Goal: Task Accomplishment & Management: Manage account settings

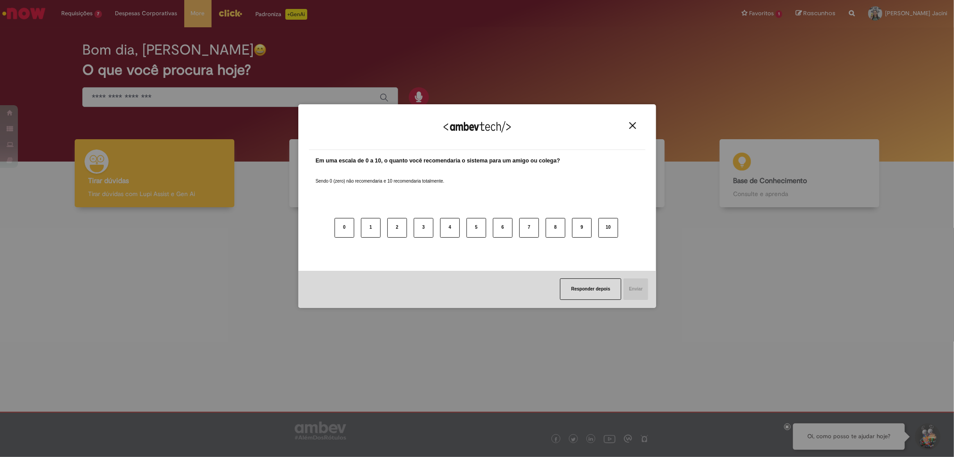
click at [632, 126] on img "Close" at bounding box center [632, 125] width 7 height 7
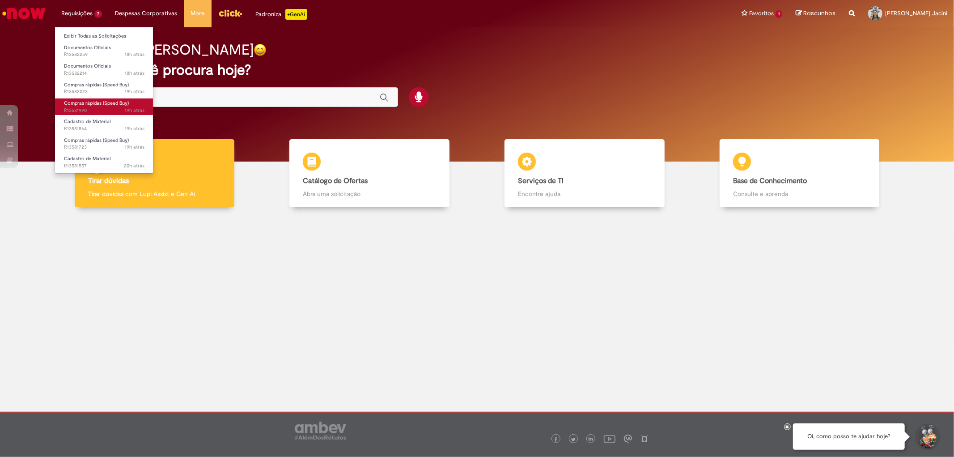
click at [90, 99] on link "Compras rápidas (Speed Buy) 19h atrás 19 horas atrás R13581990" at bounding box center [104, 106] width 98 height 17
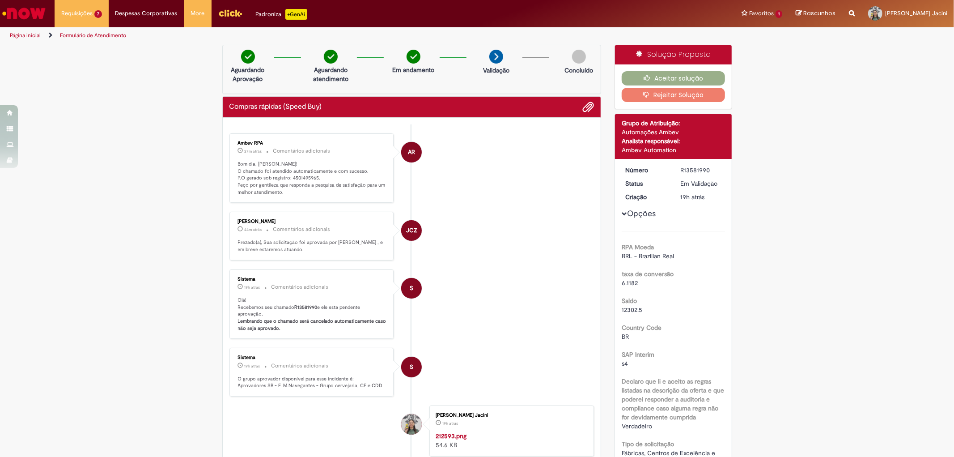
click at [309, 177] on p "Bom dia, [PERSON_NAME]! O chamado foi atendido automaticamente e com sucesso. P…" at bounding box center [312, 178] width 149 height 35
copy p "4501495965"
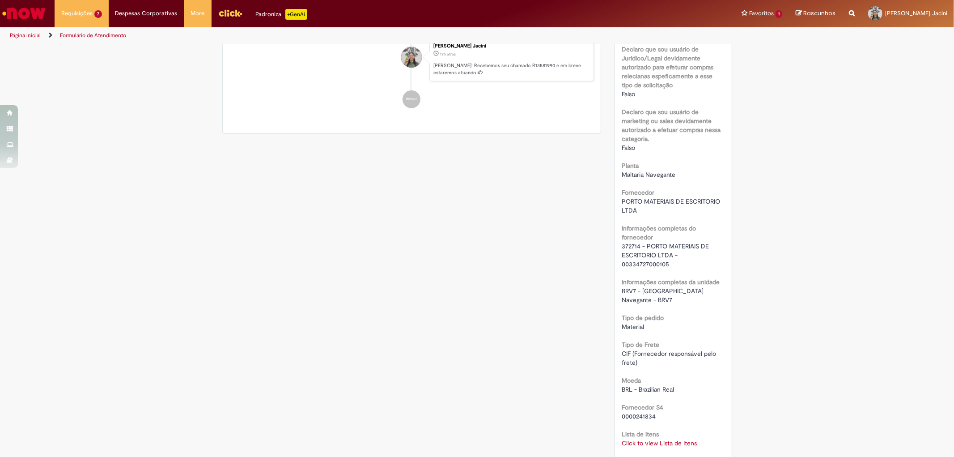
scroll to position [745, 0]
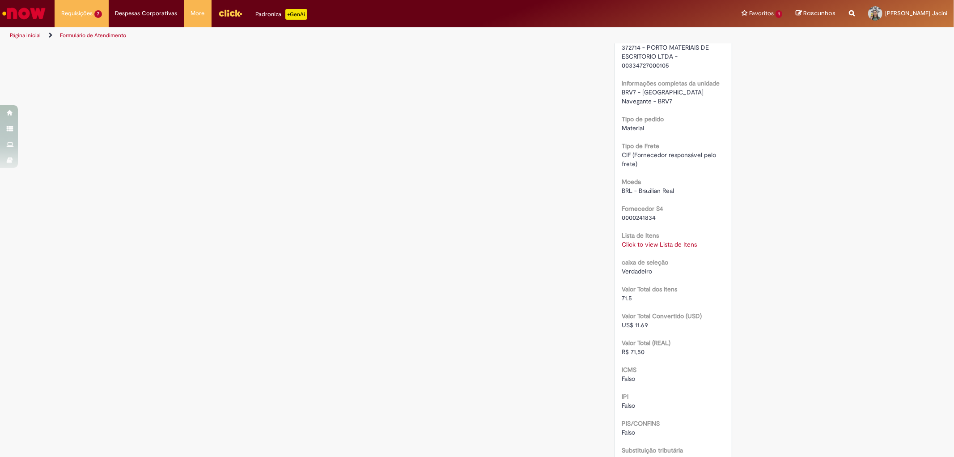
click at [678, 240] on link "Click to view Lista de Itens" at bounding box center [658, 244] width 75 height 8
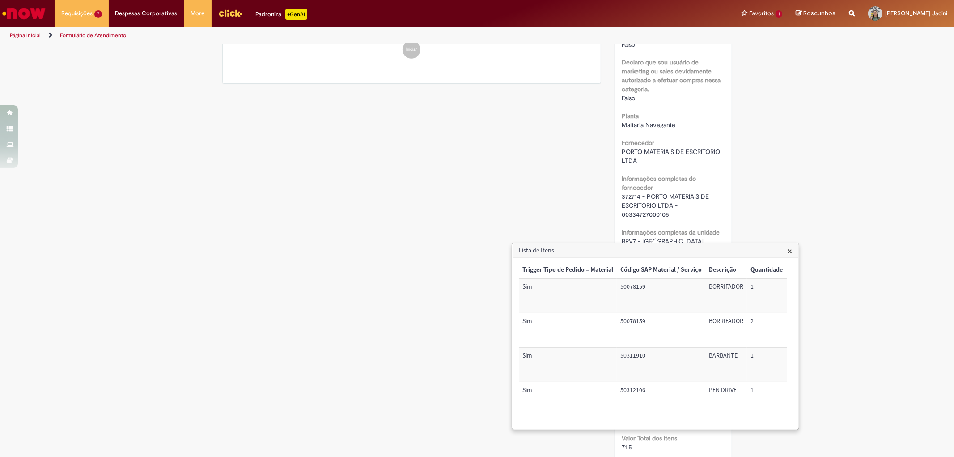
click at [835, 202] on div "Verificar Código de Barras Aguardando Aprovação Aguardando atendimento Em andam…" at bounding box center [477, 215] width 954 height 1532
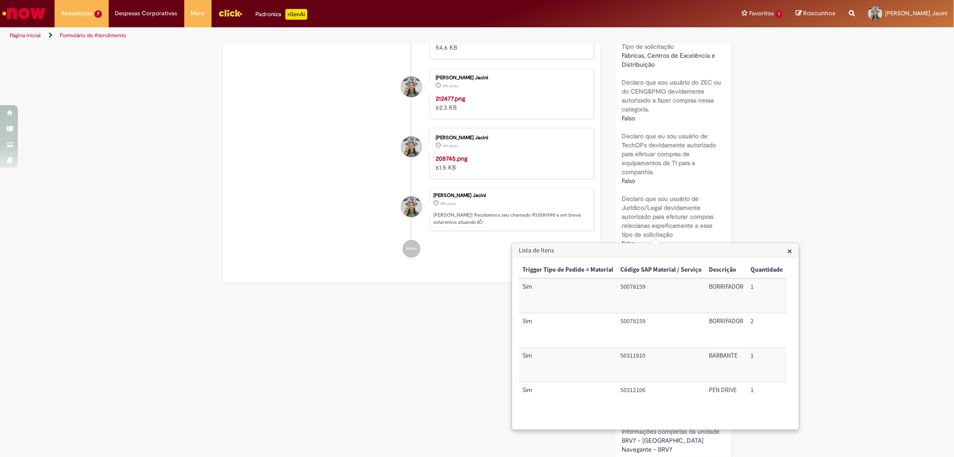
scroll to position [199, 0]
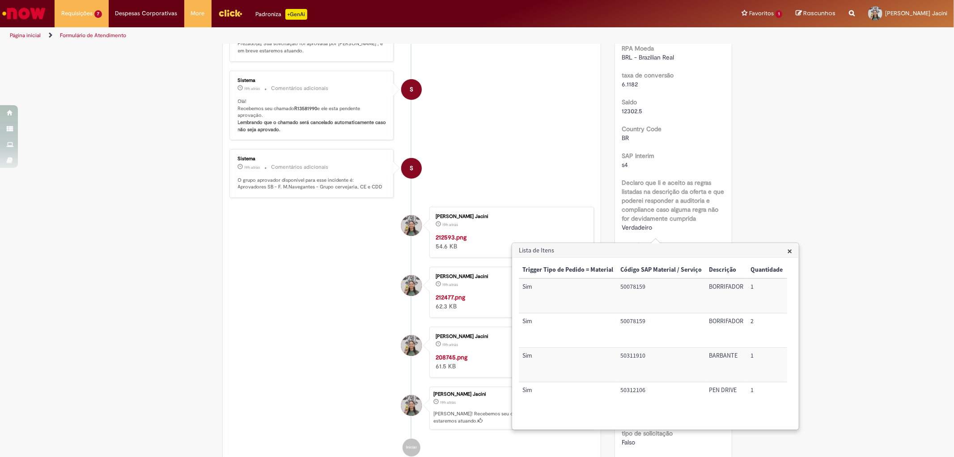
click at [790, 251] on span "×" at bounding box center [789, 251] width 5 height 12
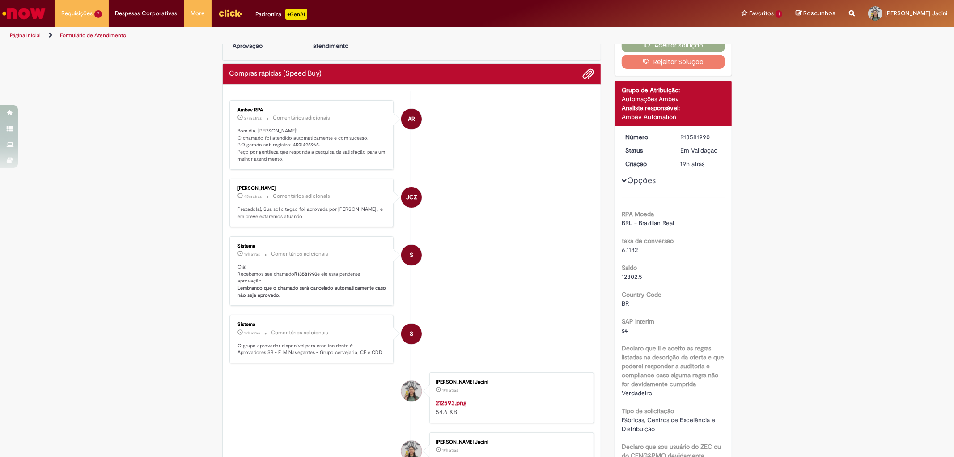
scroll to position [0, 0]
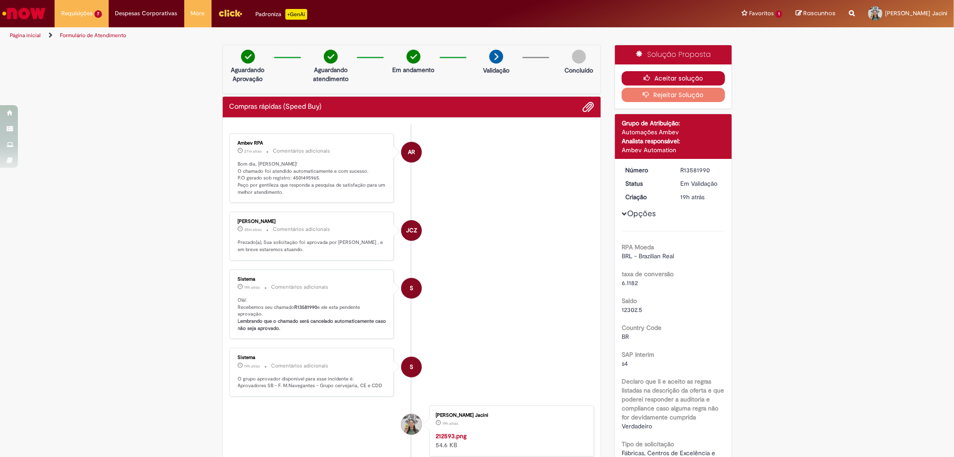
click at [691, 78] on button "Aceitar solução" at bounding box center [672, 78] width 103 height 14
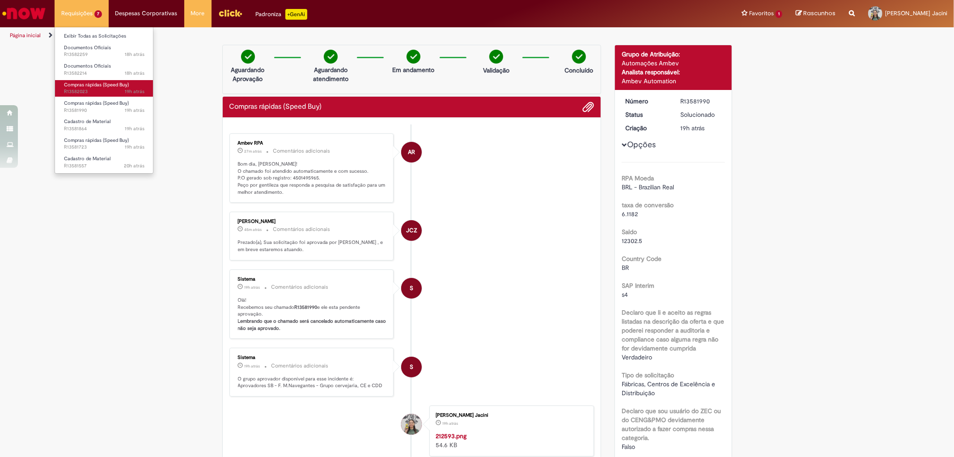
click at [95, 88] on span "19h atrás 19 horas atrás R13582023" at bounding box center [104, 91] width 80 height 7
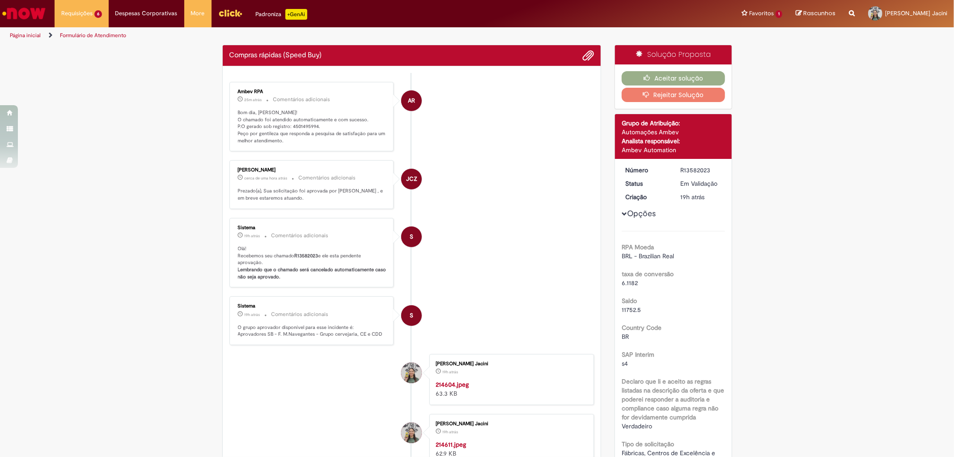
click at [601, 29] on div "Por favor, avalie a qualidade do seu atendimento* Completamente Insatisfeito In…" at bounding box center [477, 86] width 254 height 199
click at [294, 127] on p "Bom dia, [PERSON_NAME]! O chamado foi atendido automaticamente e com sucesso. P…" at bounding box center [312, 126] width 149 height 35
copy p "4501495994"
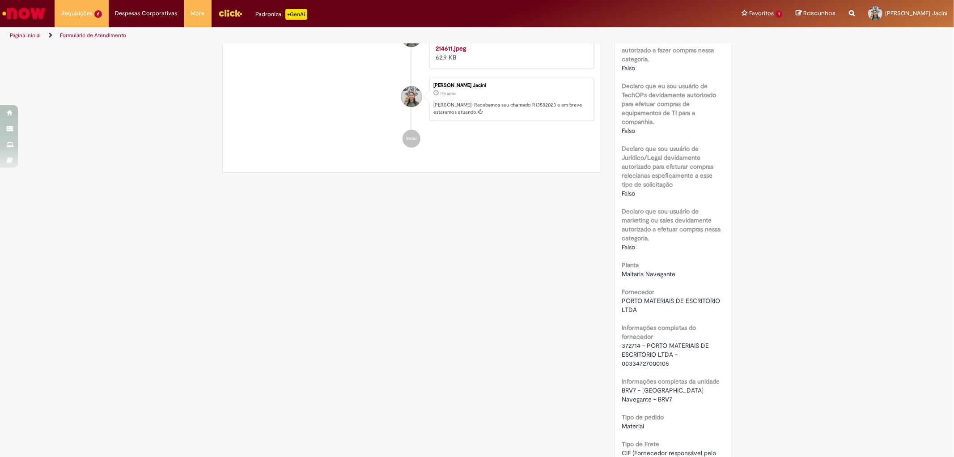
scroll to position [695, 0]
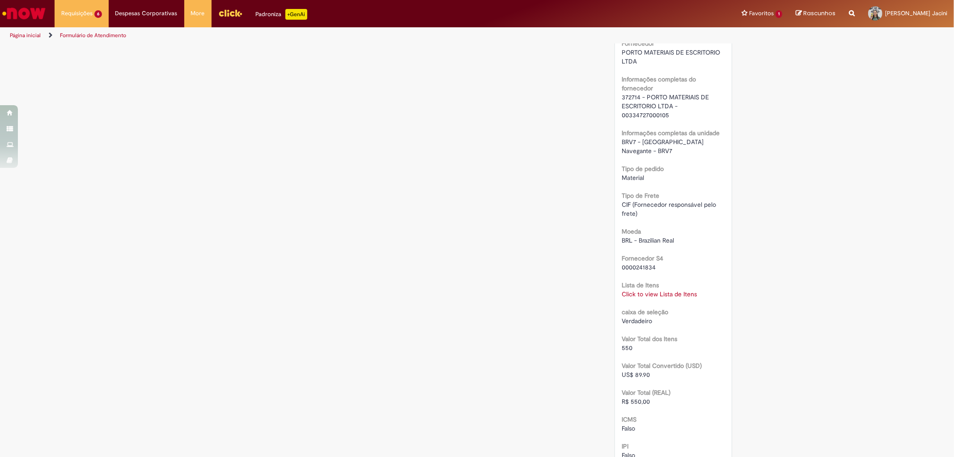
click at [663, 290] on link "Click to view Lista de Itens" at bounding box center [658, 294] width 75 height 8
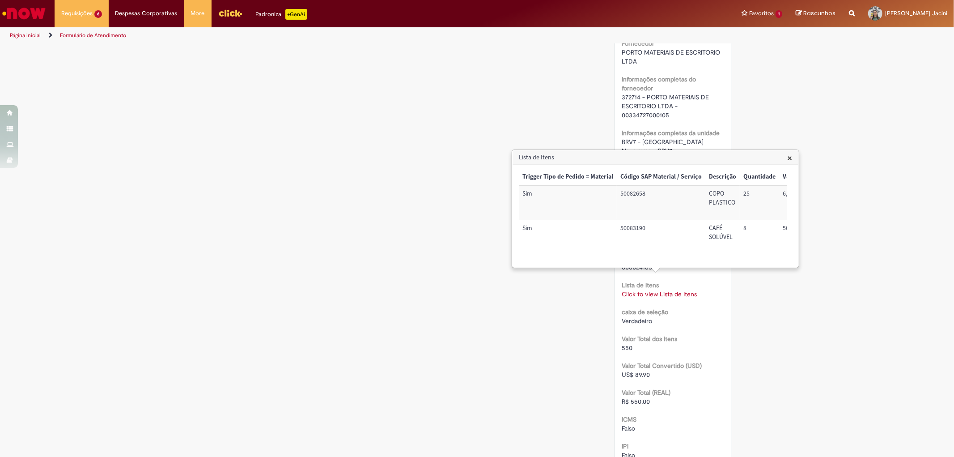
click at [485, 314] on div "Verificar Código de Barras Aguardando Aprovação Aguardando atendimento Em andam…" at bounding box center [477, 89] width 523 height 1481
click at [790, 154] on span "×" at bounding box center [789, 158] width 5 height 12
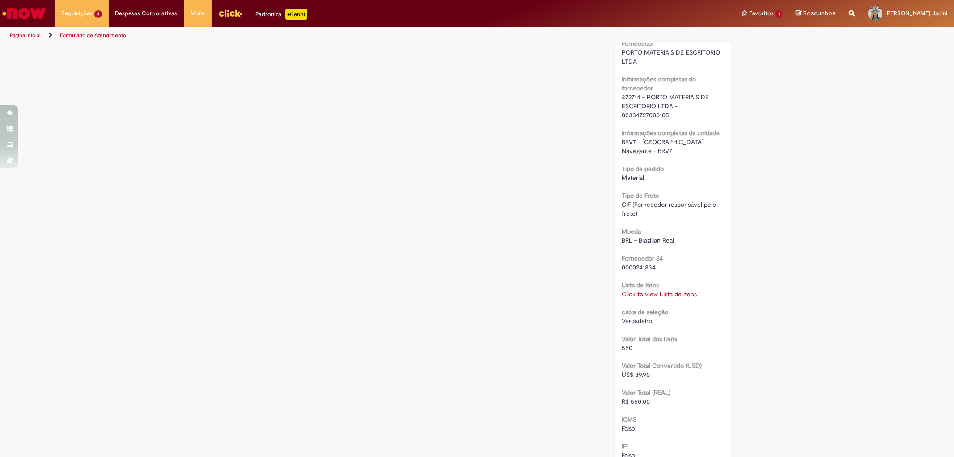
scroll to position [0, 0]
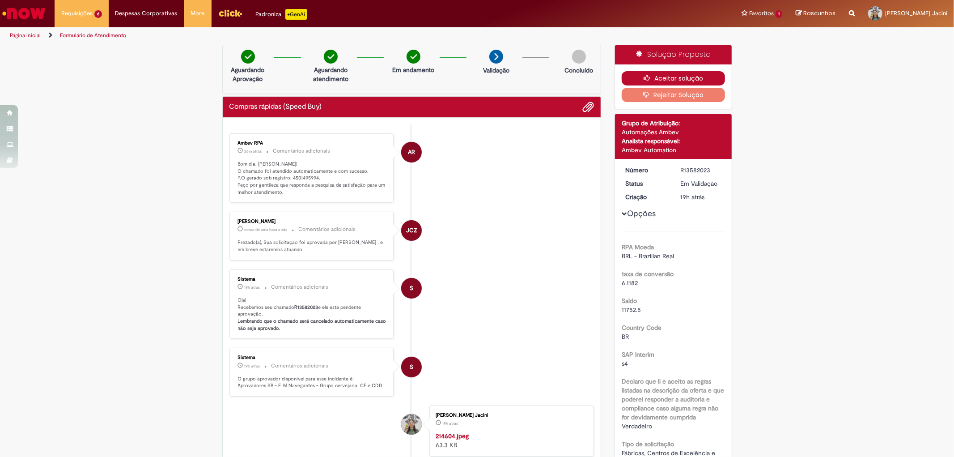
click at [664, 80] on button "Aceitar solução" at bounding box center [672, 78] width 103 height 14
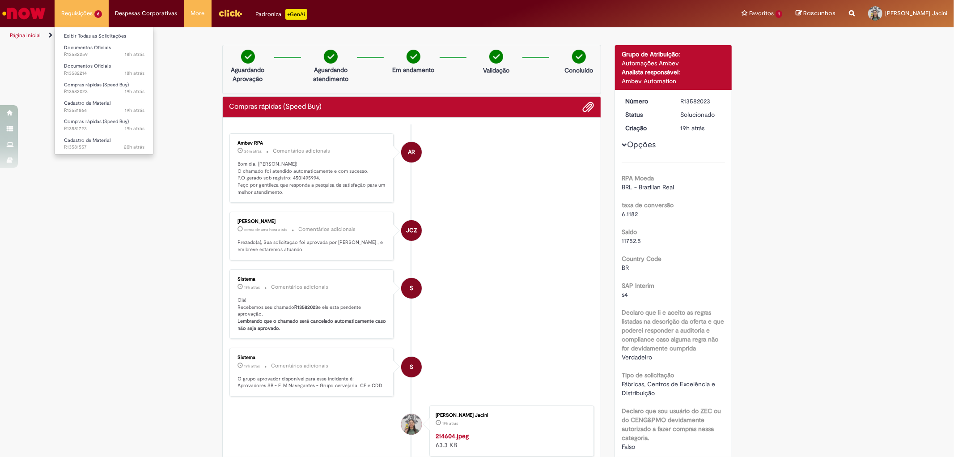
click at [77, 17] on li "Requisições 6 Exibir Todas as Solicitações Documentos Oficiais 18h atrás 18 hor…" at bounding box center [82, 13] width 54 height 27
click at [108, 69] on link "Documentos Oficiais 18h atrás 18 horas atrás R13582214" at bounding box center [104, 69] width 98 height 17
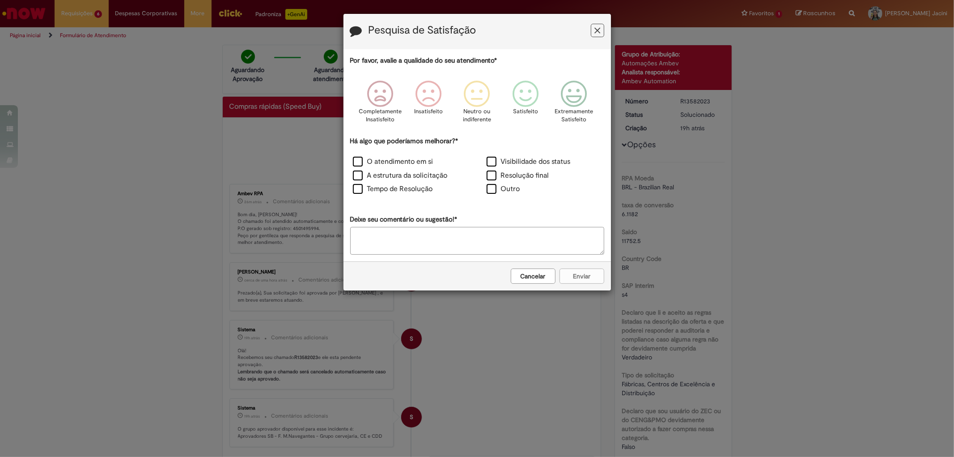
click at [597, 32] on icon "Feedback" at bounding box center [597, 30] width 6 height 9
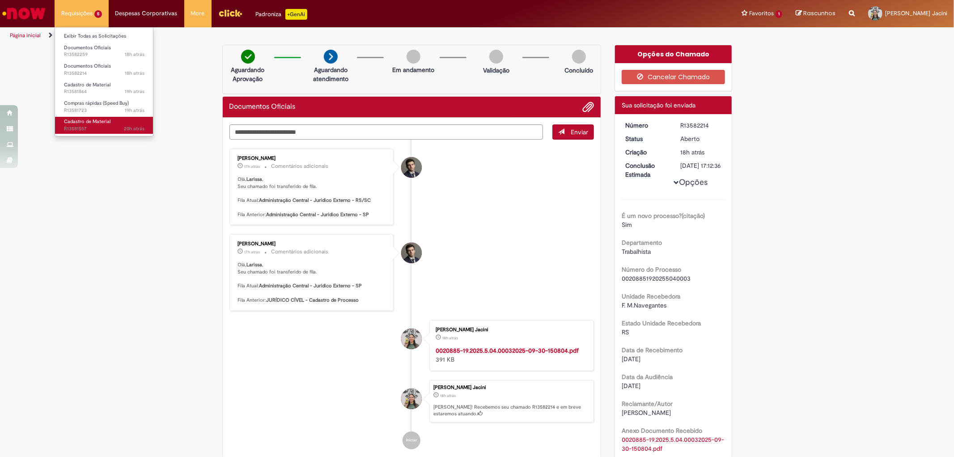
click at [86, 130] on span "20h atrás 20 horas atrás R13581557" at bounding box center [104, 128] width 80 height 7
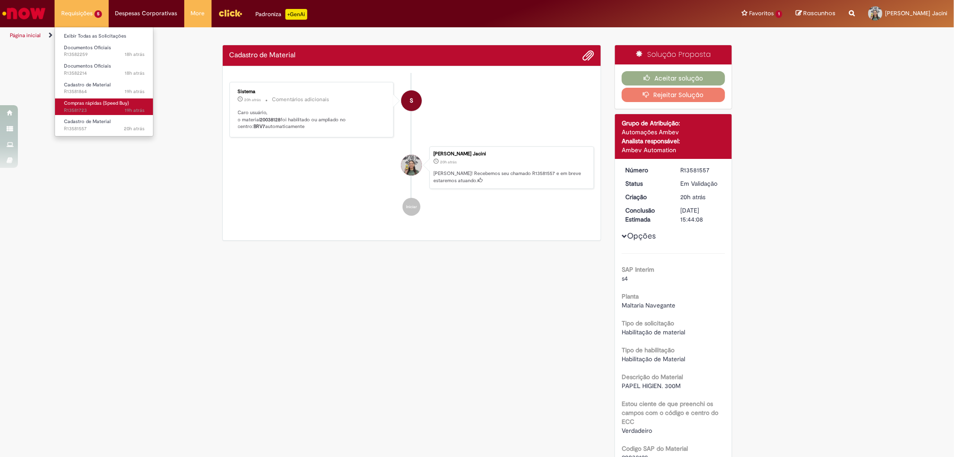
click at [97, 109] on span "19h atrás 19 horas atrás R13581723" at bounding box center [104, 110] width 80 height 7
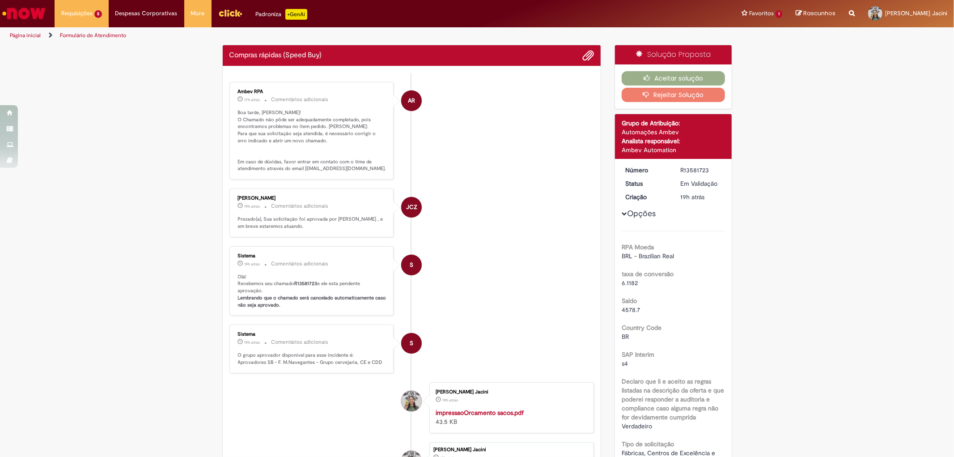
click at [634, 98] on button "Rejeitar Solução" at bounding box center [672, 95] width 103 height 14
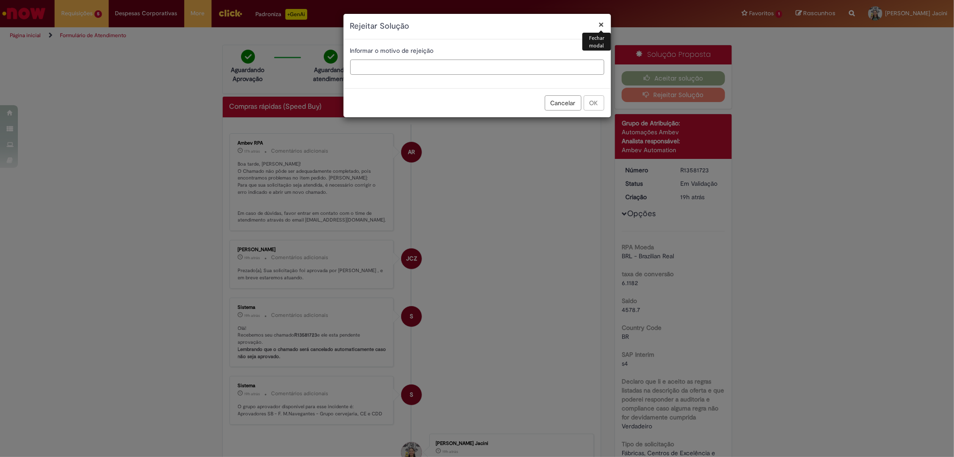
click at [444, 60] on input "text" at bounding box center [477, 66] width 254 height 15
type input "**********"
